Goal: Information Seeking & Learning: Learn about a topic

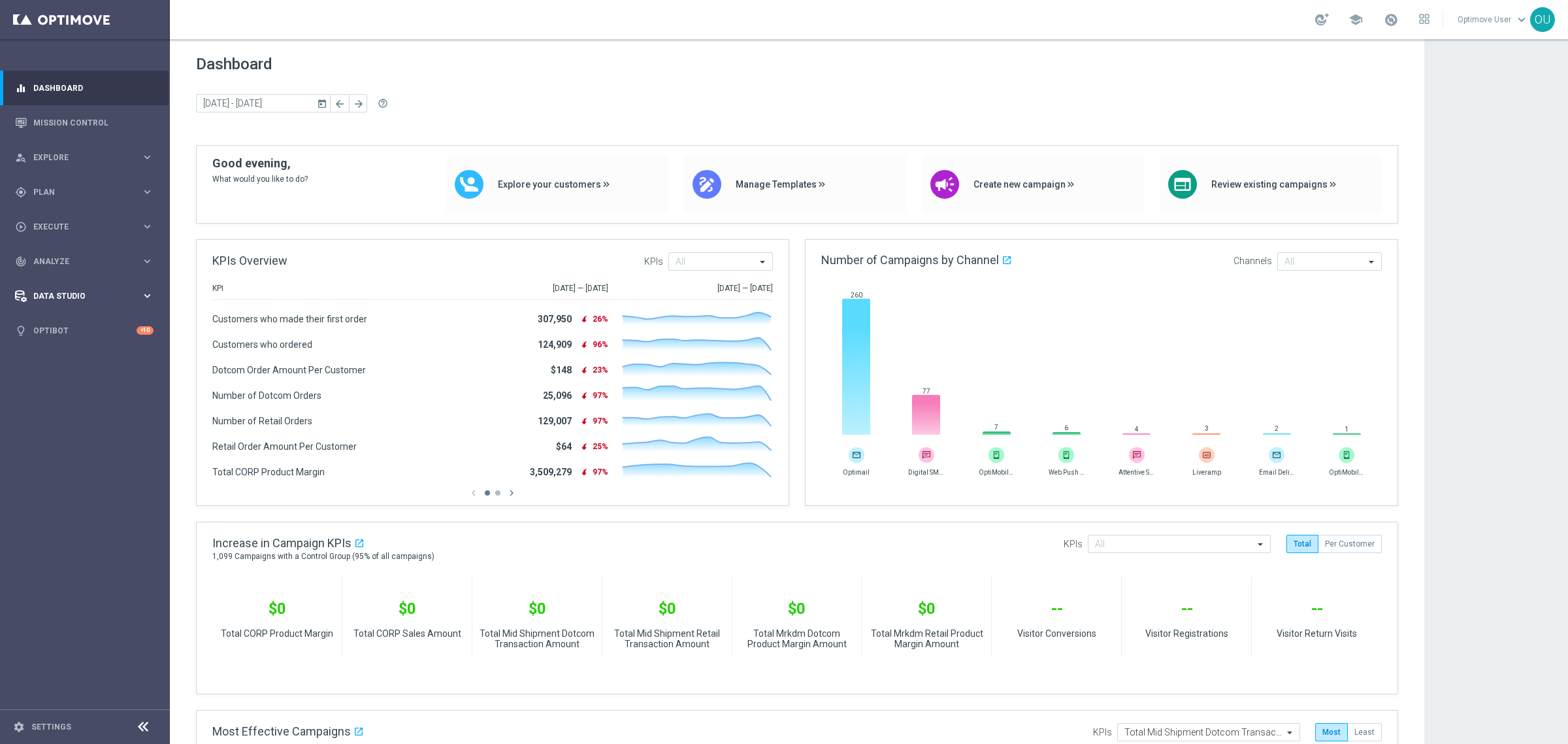
drag, startPoint x: 0, startPoint y: 0, endPoint x: 61, endPoint y: 292, distance: 298.3
click at [61, 292] on span "Data Studio" at bounding box center [87, 296] width 108 height 8
click at [82, 378] on link "Data Ingestion" at bounding box center [85, 382] width 102 height 10
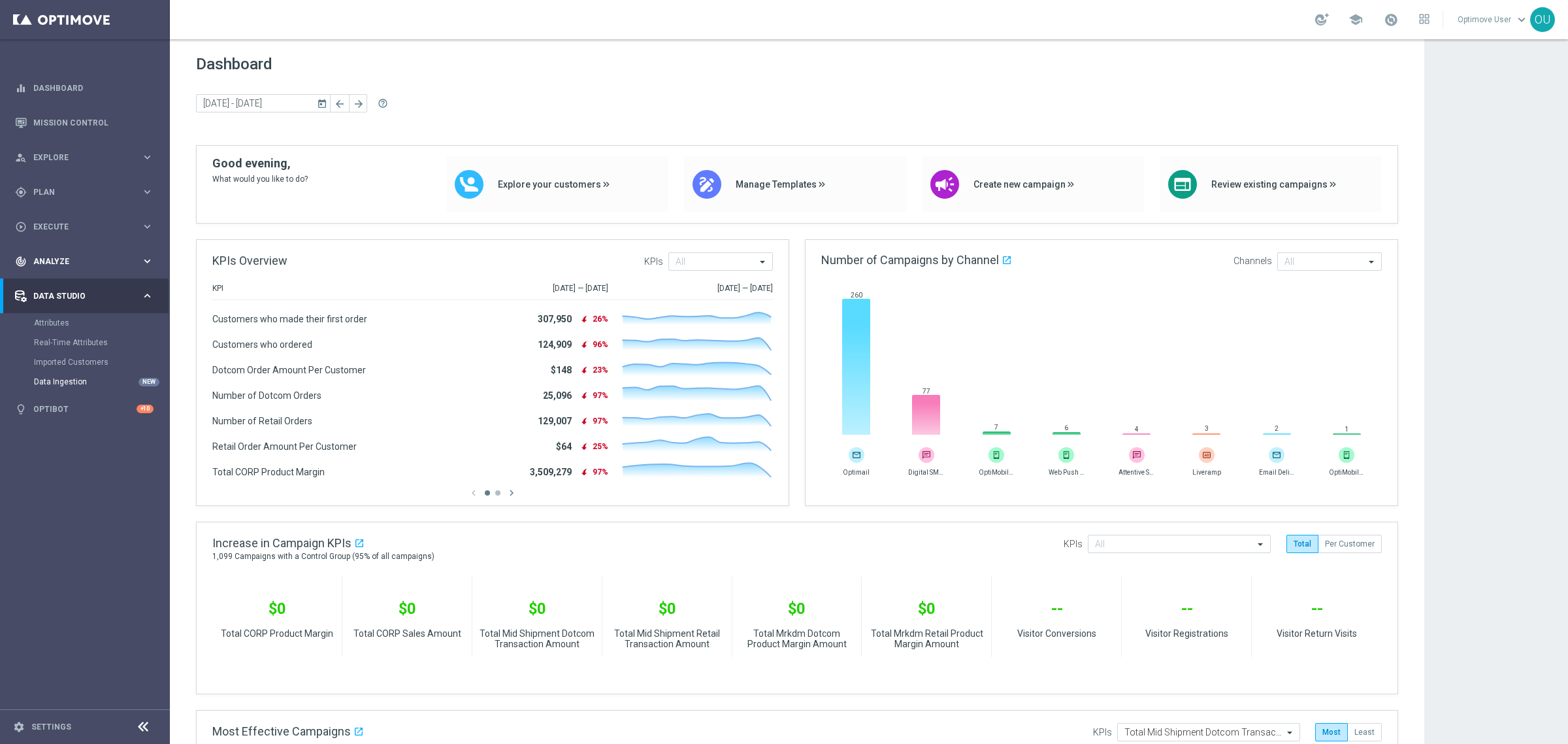
click at [59, 258] on span "Analyze" at bounding box center [87, 262] width 108 height 8
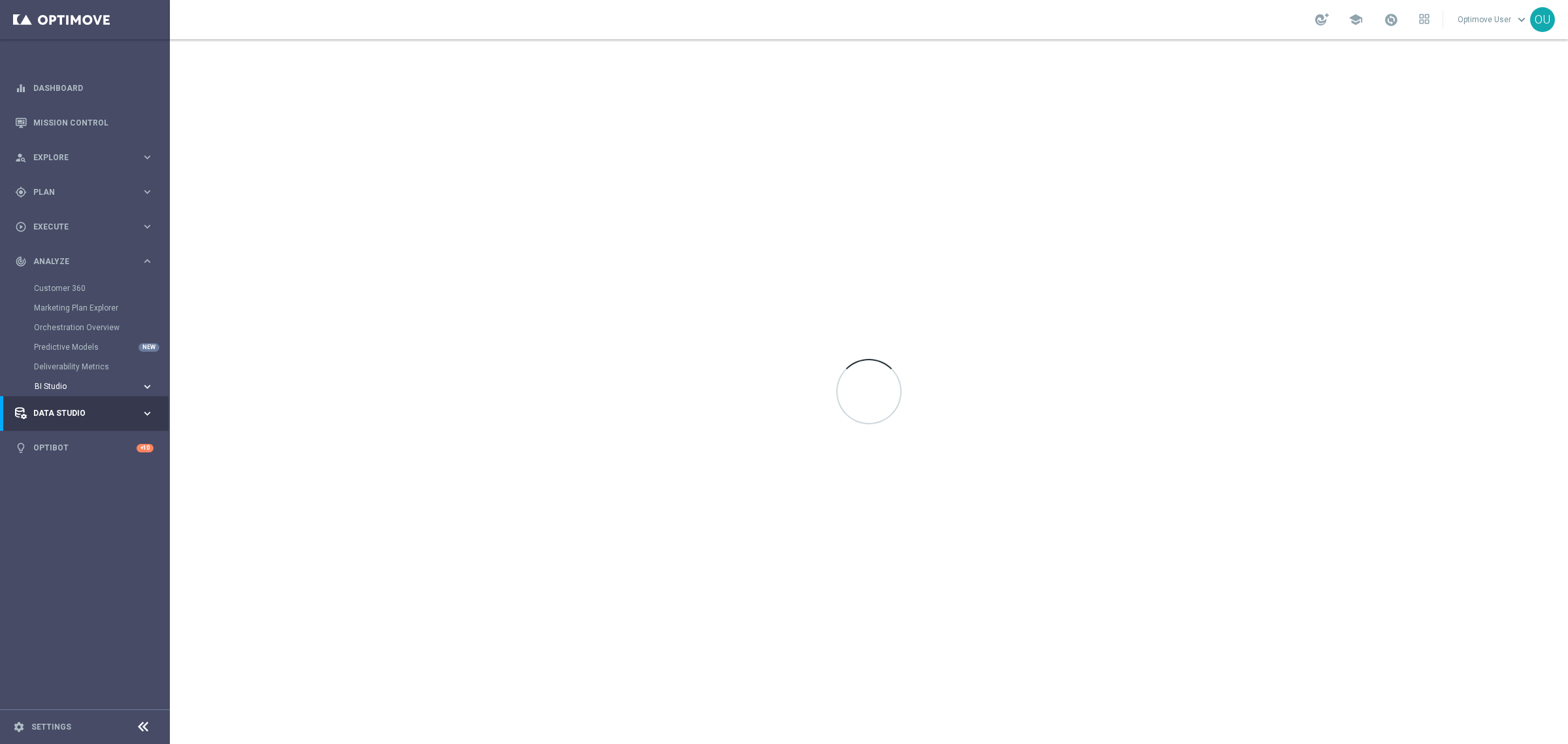
click at [70, 383] on span "BI Studio" at bounding box center [82, 387] width 94 height 8
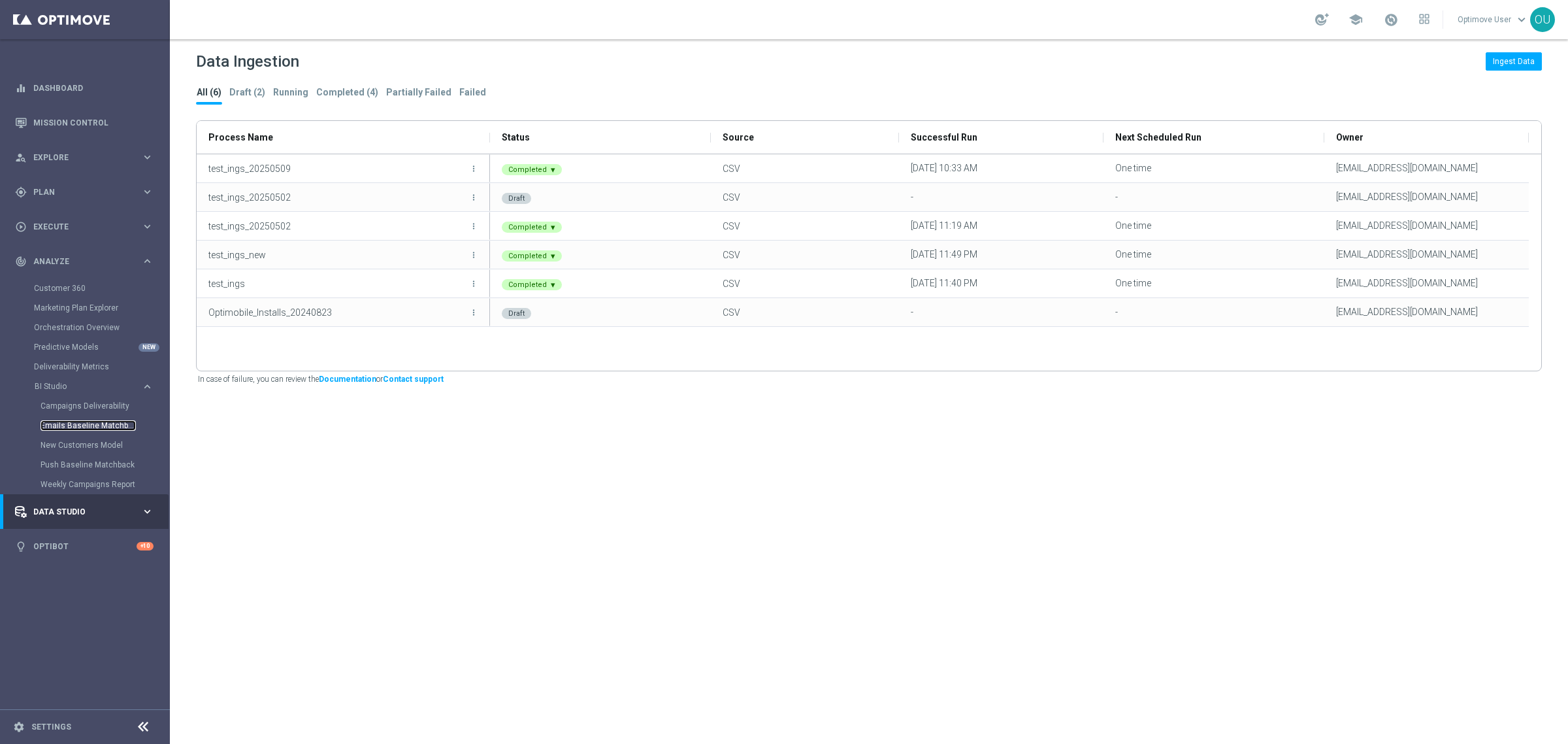
click at [105, 420] on link "Emails Baseline Matchback" at bounding box center [88, 425] width 95 height 10
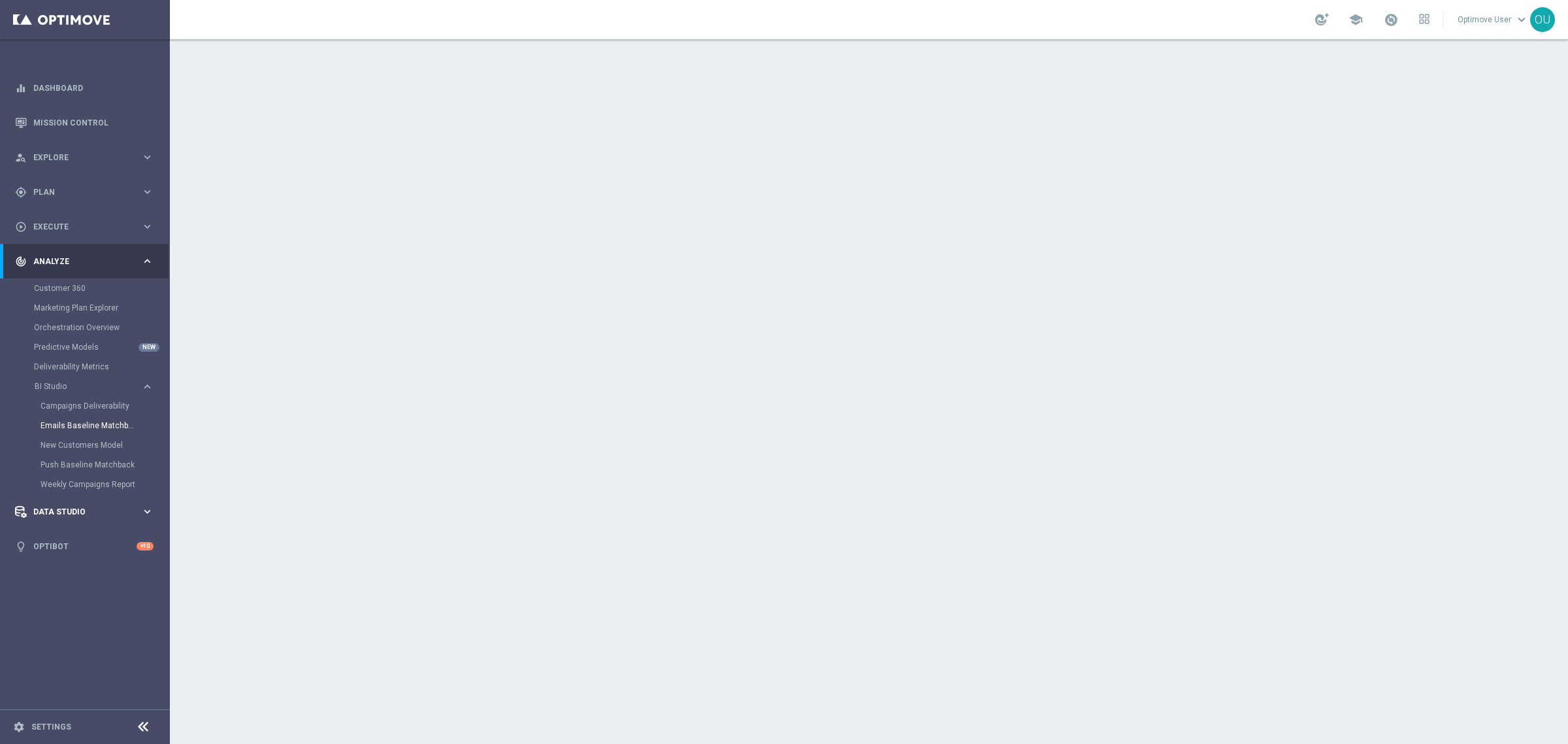
click at [61, 500] on div "Data Studio keyboard_arrow_right" at bounding box center [84, 511] width 169 height 35
click at [96, 502] on nav "equalizer Dashboard Mission Control" at bounding box center [84, 406] width 169 height 670
click at [73, 265] on span "Analyze" at bounding box center [87, 262] width 108 height 8
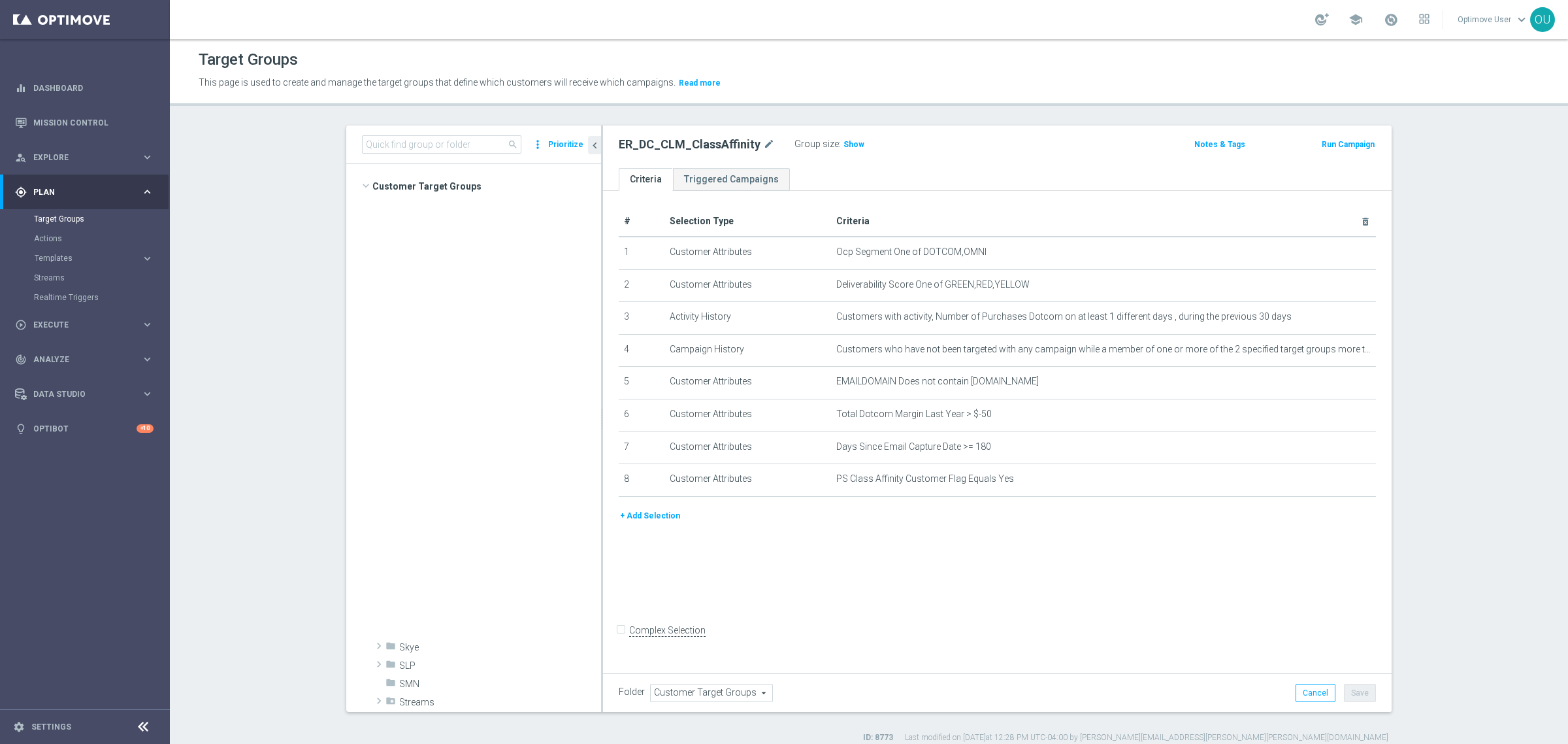
scroll to position [763, 0]
